Goal: Task Accomplishment & Management: Use online tool/utility

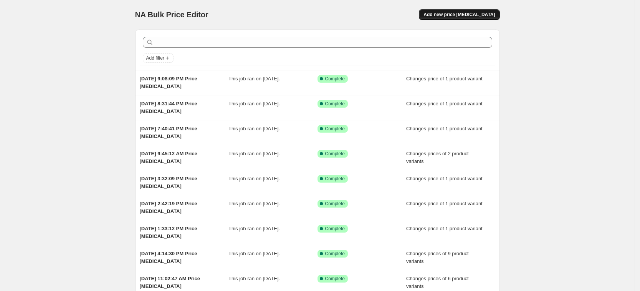
click at [476, 15] on span "Add new price [MEDICAL_DATA]" at bounding box center [459, 15] width 71 height 6
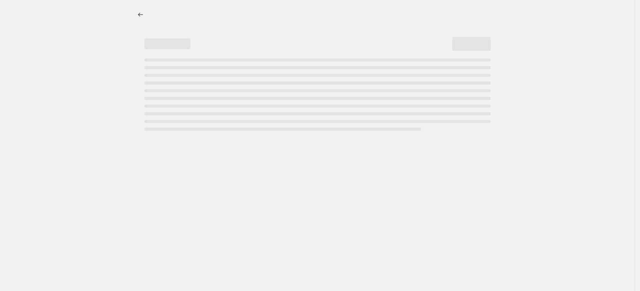
select select "percentage"
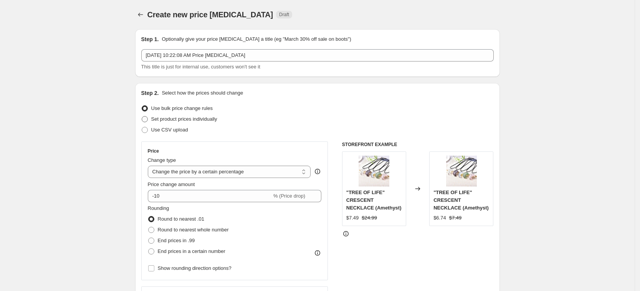
click at [203, 119] on span "Set product prices individually" at bounding box center [184, 119] width 66 height 6
click at [142, 116] on input "Set product prices individually" at bounding box center [142, 116] width 0 height 0
radio input "true"
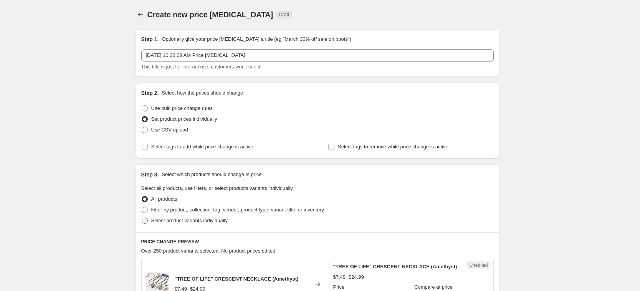
click at [212, 222] on span "Select product variants individually" at bounding box center [189, 220] width 76 height 6
click at [142, 218] on input "Select product variants individually" at bounding box center [142, 217] width 0 height 0
radio input "true"
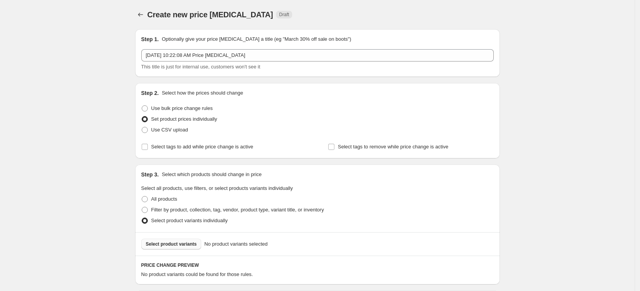
click at [193, 243] on span "Select product variants" at bounding box center [171, 244] width 51 height 6
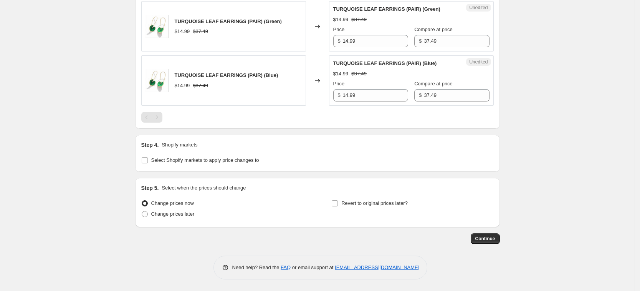
scroll to position [281, 0]
click at [192, 161] on span "Select Shopify markets to apply price changes to" at bounding box center [205, 160] width 108 height 6
click at [148, 161] on input "Select Shopify markets to apply price changes to" at bounding box center [145, 160] width 6 height 6
checkbox input "true"
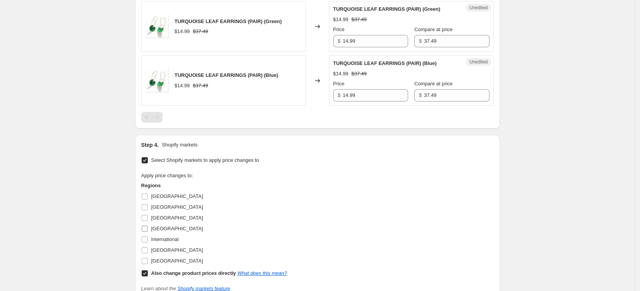
click at [162, 224] on label "Germany" at bounding box center [172, 228] width 62 height 11
click at [148, 225] on input "Germany" at bounding box center [145, 228] width 6 height 6
checkbox input "true"
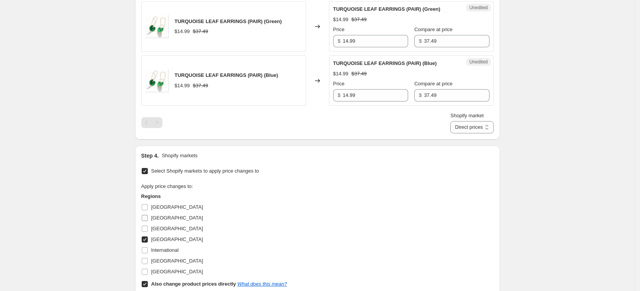
click at [162, 222] on label "Canada" at bounding box center [172, 217] width 62 height 11
click at [148, 221] on input "Canada" at bounding box center [145, 218] width 6 height 6
click at [153, 217] on label "Canada" at bounding box center [172, 217] width 62 height 11
click at [148, 217] on input "Canada" at bounding box center [145, 218] width 6 height 6
checkbox input "false"
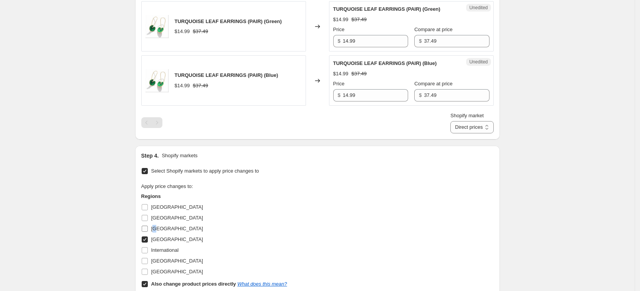
click at [157, 227] on span "France" at bounding box center [177, 228] width 52 height 6
click at [171, 264] on span "United Kingdom" at bounding box center [177, 261] width 52 height 8
click at [148, 264] on input "United Kingdom" at bounding box center [145, 261] width 6 height 6
checkbox input "true"
click at [172, 275] on span "United States" at bounding box center [177, 272] width 52 height 8
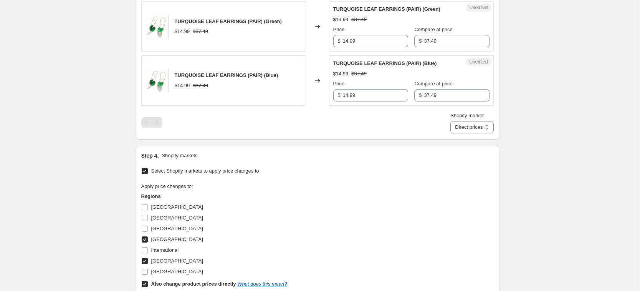
click at [148, 275] on input "United States" at bounding box center [145, 272] width 6 height 6
checkbox input "true"
click at [162, 227] on span "France" at bounding box center [177, 228] width 52 height 6
click at [148, 227] on input "France" at bounding box center [145, 228] width 6 height 6
checkbox input "true"
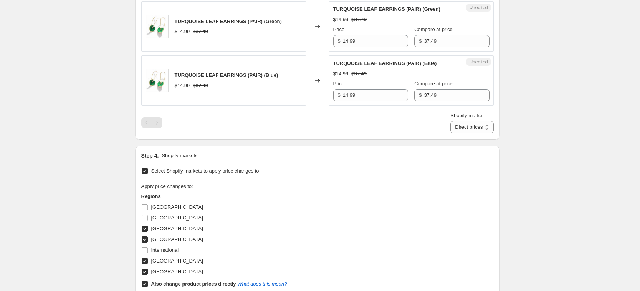
click at [187, 282] on b "Also change product prices directly" at bounding box center [193, 284] width 85 height 6
click at [148, 282] on input "Also change product prices directly What does this mean?" at bounding box center [145, 284] width 6 height 6
checkbox input "false"
select select "34367439004"
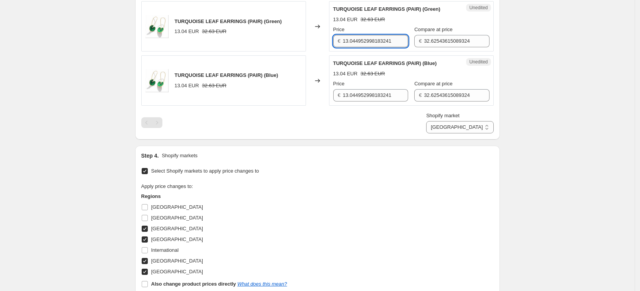
click at [372, 35] on input "13.044952998183241" at bounding box center [375, 41] width 65 height 12
type input "14.99"
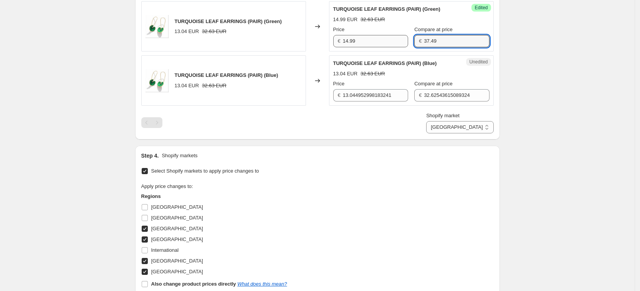
type input "37.49"
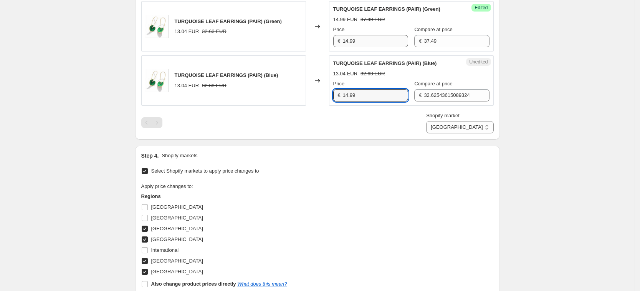
type input "14.99"
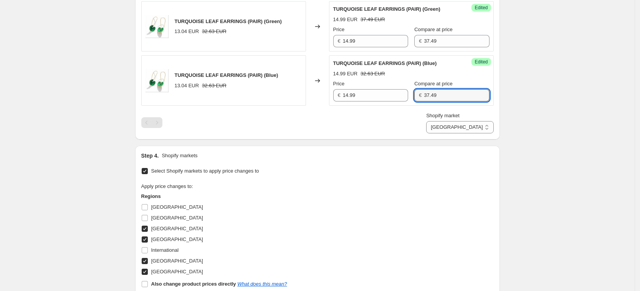
type input "37.49"
click at [400, 119] on div "Shopify market France Germany United Kingdom United States France" at bounding box center [317, 123] width 353 height 22
click at [498, 132] on div "PRICE CHANGE PREVIEW 2 product variants selected. 2 product prices edited: TURQ…" at bounding box center [317, 57] width 365 height 165
click at [490, 128] on select "France Germany United Kingdom United States" at bounding box center [459, 127] width 67 height 12
select select "34367406236"
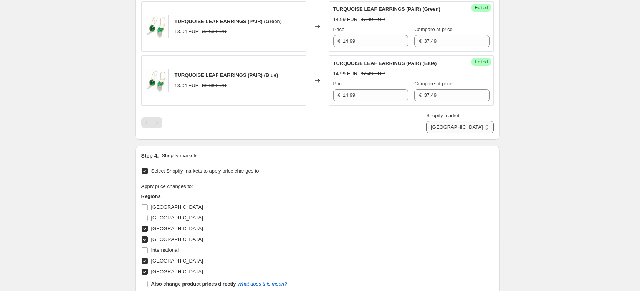
click at [461, 133] on select "France Germany United Kingdom United States" at bounding box center [459, 127] width 67 height 12
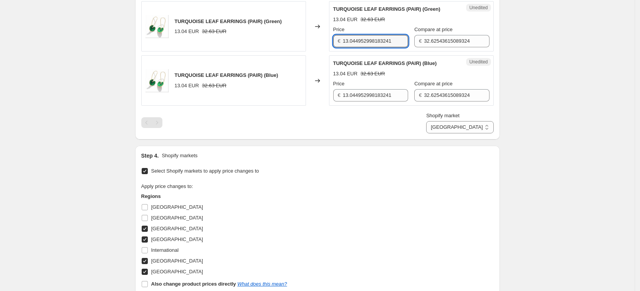
click at [367, 40] on input "13.044952998183241" at bounding box center [375, 41] width 65 height 12
type input "14.99"
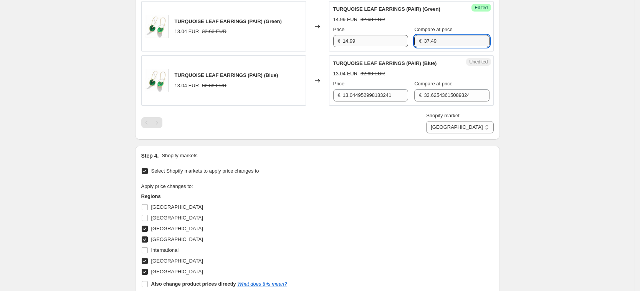
type input "37.49"
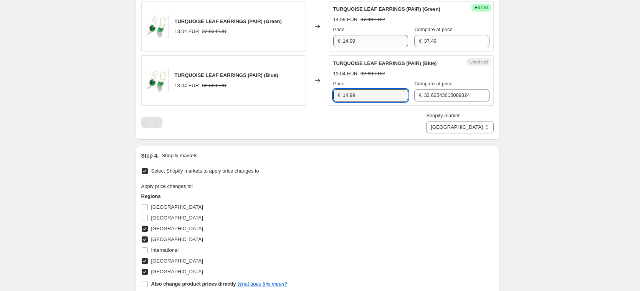
type input "14.99"
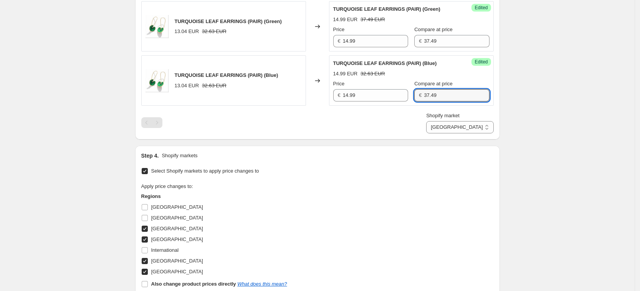
type input "37.49"
click at [395, 126] on div "Shopify market France Germany United Kingdom United States Germany" at bounding box center [317, 123] width 353 height 22
drag, startPoint x: 482, startPoint y: 118, endPoint x: 482, endPoint y: 125, distance: 6.9
click at [482, 120] on div "Shopify market France Germany United Kingdom United States Germany" at bounding box center [459, 123] width 67 height 22
click at [482, 131] on select "France Germany United Kingdom United States" at bounding box center [459, 127] width 67 height 12
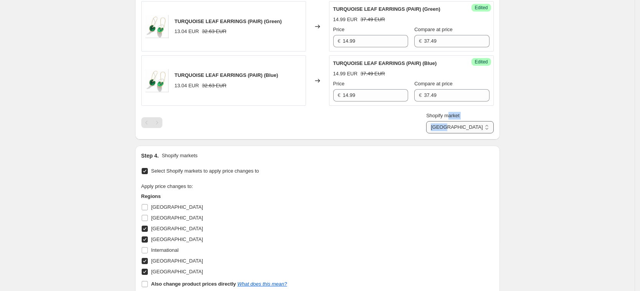
select select "34367209628"
click at [444, 133] on select "France Germany United Kingdom United States" at bounding box center [459, 127] width 67 height 12
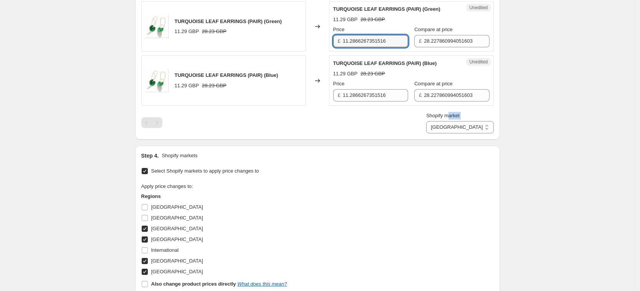
click at [395, 38] on input "11.2866267351516" at bounding box center [375, 41] width 65 height 12
type input "14.99"
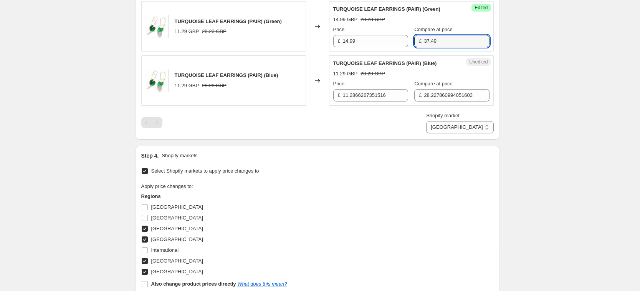
type input "37.49"
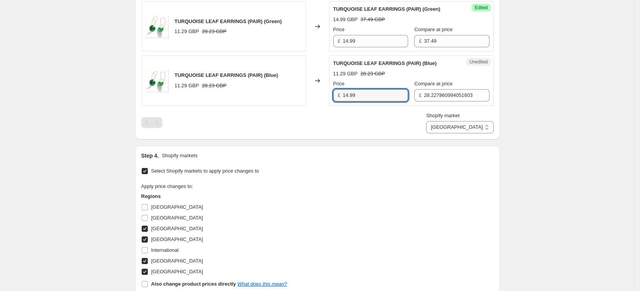
type input "14.99"
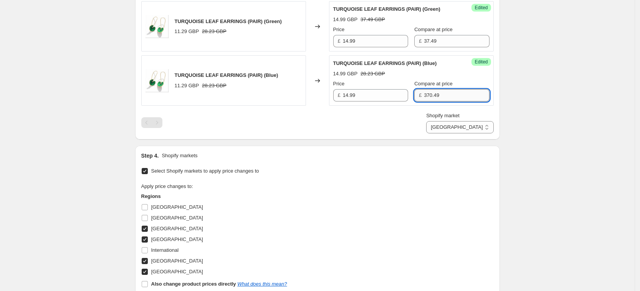
click at [427, 96] on input "370.49" at bounding box center [456, 95] width 65 height 12
type input "37.49"
click at [558, 133] on div "Create new price change job. This page is ready Create new price change job Dra…" at bounding box center [317, 73] width 635 height 709
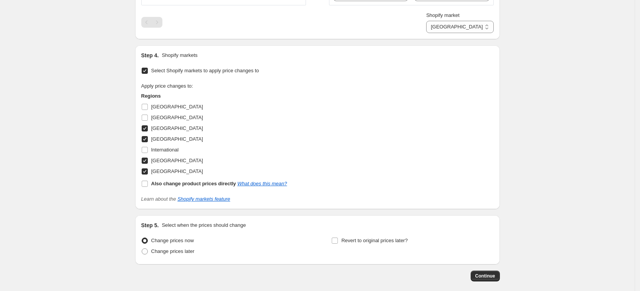
scroll to position [418, 0]
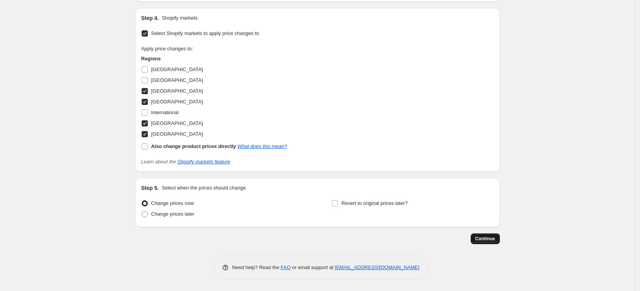
click at [474, 236] on button "Continue" at bounding box center [485, 238] width 29 height 11
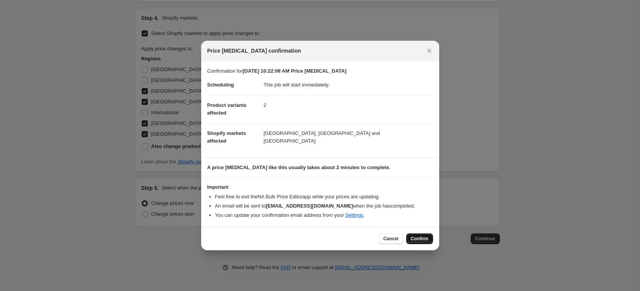
click at [430, 237] on button "Confirm" at bounding box center [419, 238] width 27 height 11
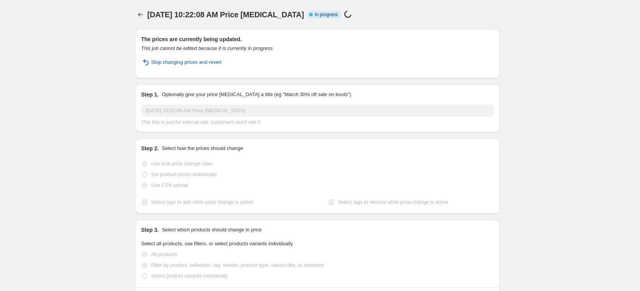
select select "34367209628"
